Goal: Information Seeking & Learning: Learn about a topic

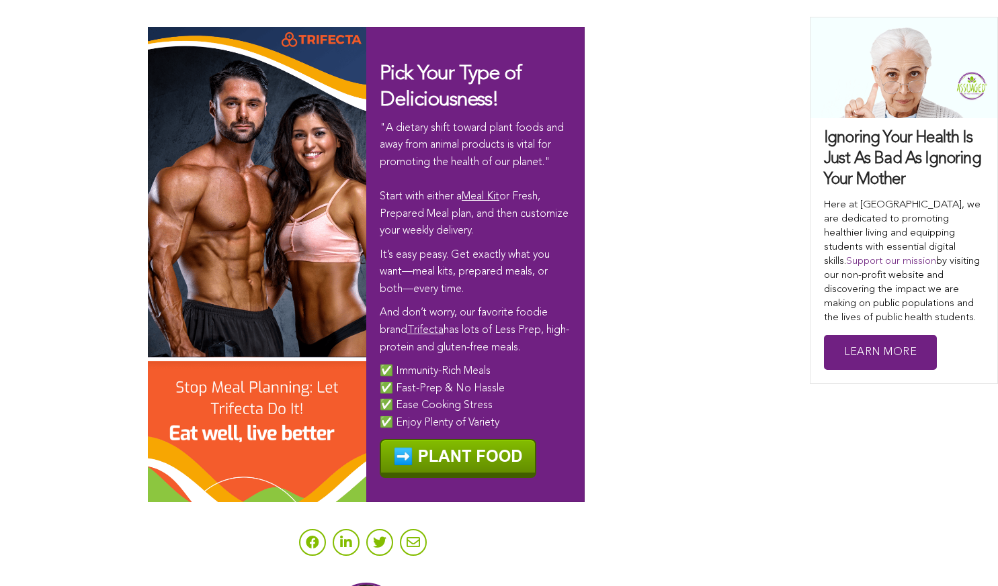
scroll to position [8214, 0]
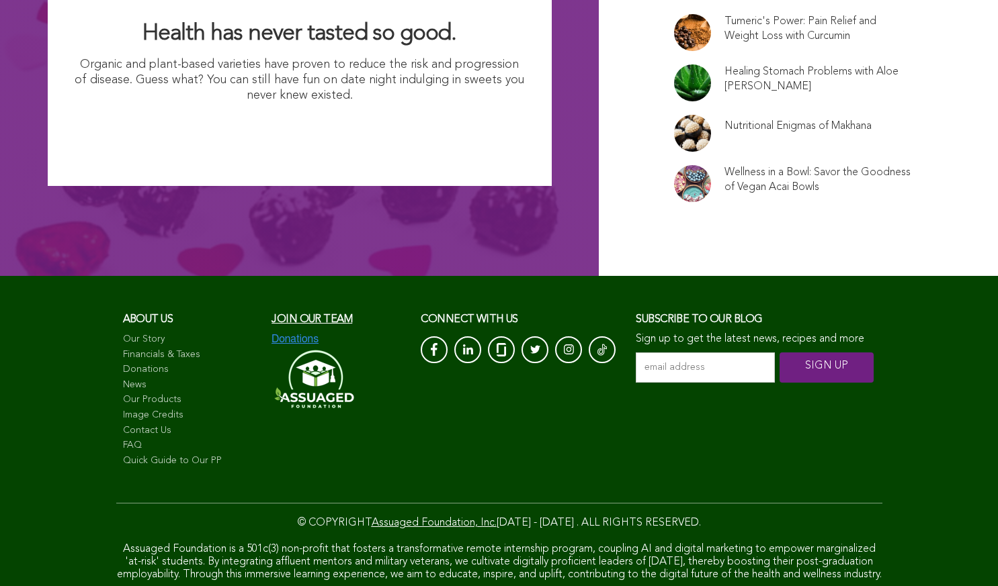
scroll to position [8866, 0]
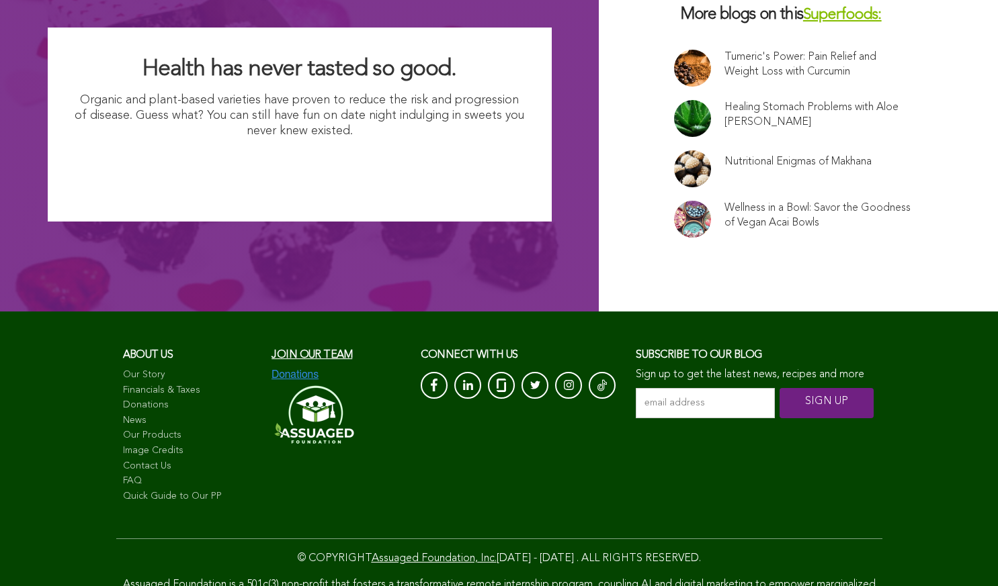
click at [724, 100] on link "Healing Stomach Problems with Aloe [PERSON_NAME]" at bounding box center [817, 115] width 187 height 30
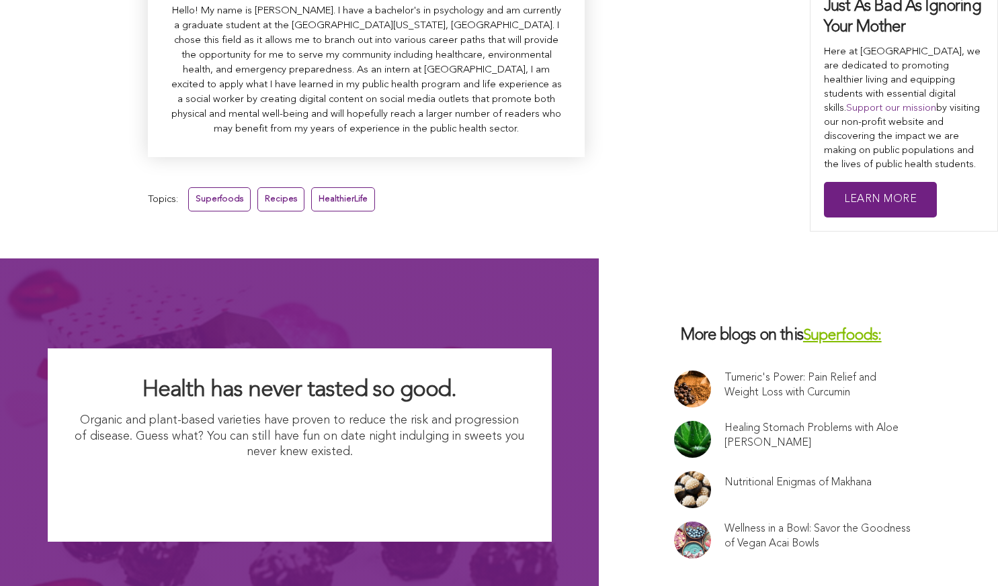
scroll to position [5526, 0]
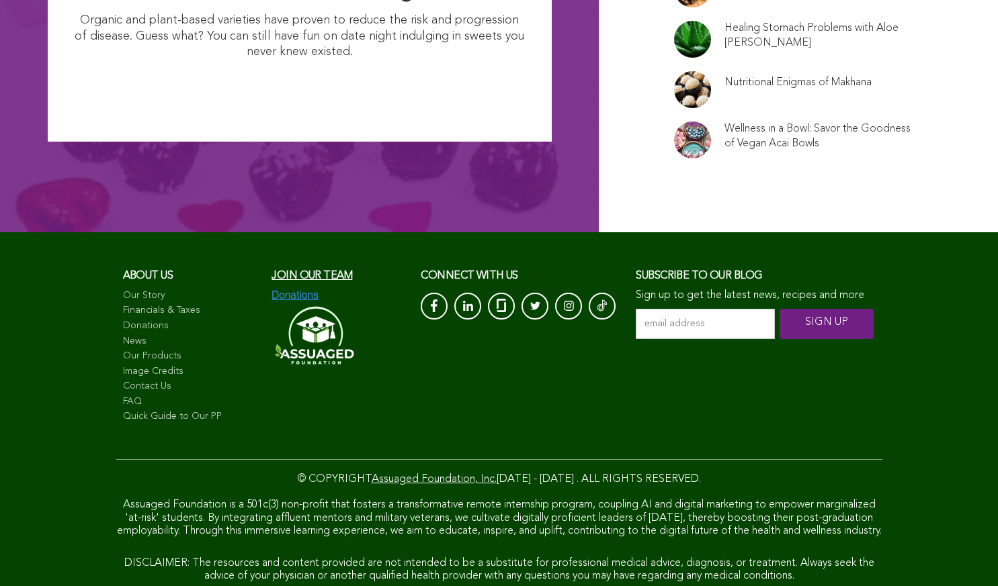
click at [123, 335] on link "News" at bounding box center [191, 341] width 136 height 13
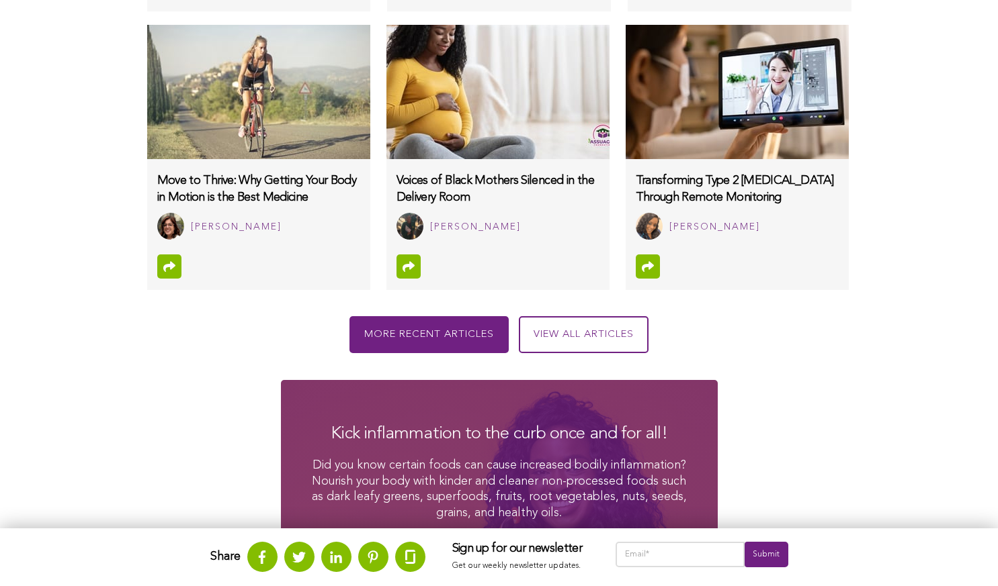
scroll to position [1595, 0]
